Goal: Contribute content: Add original content to the website for others to see

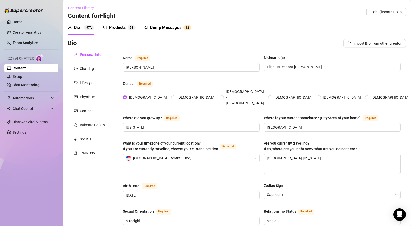
click at [87, 8] on span "Content Library" at bounding box center [81, 8] width 26 height 4
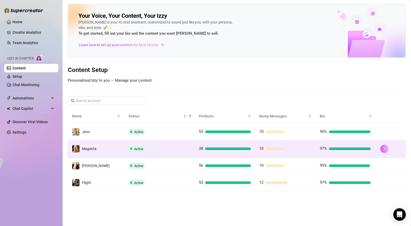
click at [386, 147] on button "button" at bounding box center [384, 148] width 8 height 8
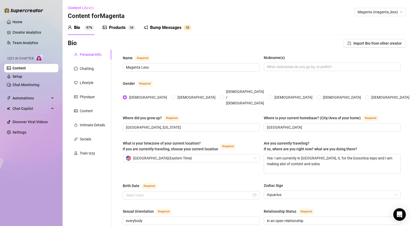
radio input "true"
type input "[DATE]"
click at [119, 27] on div "Products" at bounding box center [117, 28] width 17 height 6
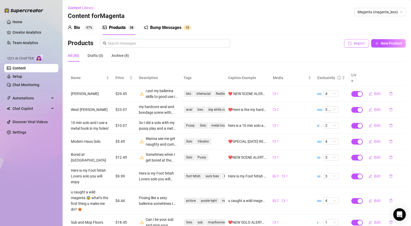
click at [356, 44] on span "Import" at bounding box center [359, 43] width 11 height 4
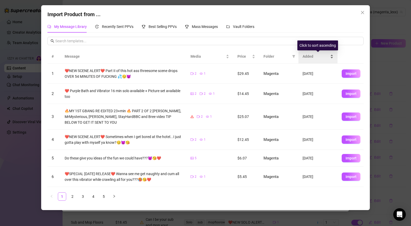
click at [310, 58] on span "Added" at bounding box center [316, 56] width 27 height 6
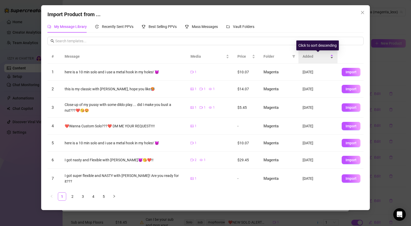
click at [310, 58] on span "Added" at bounding box center [316, 56] width 27 height 6
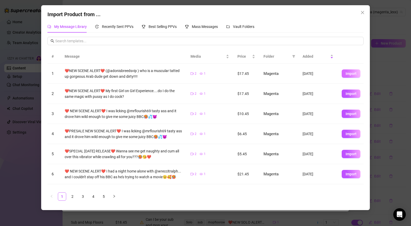
click at [347, 73] on span "Import" at bounding box center [351, 73] width 11 height 4
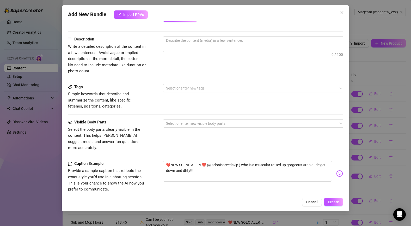
scroll to position [200, 0]
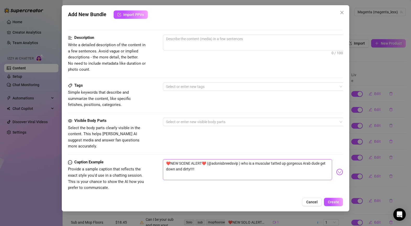
drag, startPoint x: 240, startPoint y: 157, endPoint x: 244, endPoint y: 172, distance: 15.2
click at [244, 172] on textarea "❤️NEW SCENE ALERT❤️ (@adonisbreedsvip ) who is a muscular tatted up gorgeous Ar…" at bounding box center [247, 169] width 169 height 21
drag, startPoint x: 206, startPoint y: 157, endPoint x: 213, endPoint y: 171, distance: 16.0
click at [213, 171] on textarea "❤️NEW SCENE ALERT❤️ (@adonisbreedsvip ) who is a muscular tatted up gorgeous Ar…" at bounding box center [247, 169] width 169 height 21
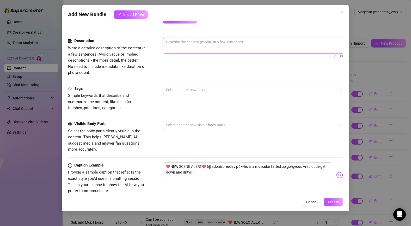
click at [201, 45] on textarea at bounding box center [254, 42] width 182 height 8
paste textarea "(@adonisbreedsvip ) who is a muscular tatted up gorgeous Arab dude get down and…"
type textarea "(@adonisbreedsvip ) who is a muscular tatted up gorgeous Arab dude get down and…"
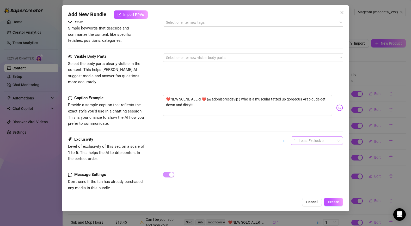
click at [312, 137] on span "1 - Least Exclusive" at bounding box center [317, 141] width 46 height 8
type textarea "(@adonisbreedsvip ) who is a muscular tatted up gorgeous Arab dude get down and…"
click at [311, 177] on div "5 - Most Exclusive 🔥" at bounding box center [317, 178] width 44 height 6
click at [339, 202] on span "Create" at bounding box center [333, 202] width 11 height 4
